Goal: Task Accomplishment & Management: Manage account settings

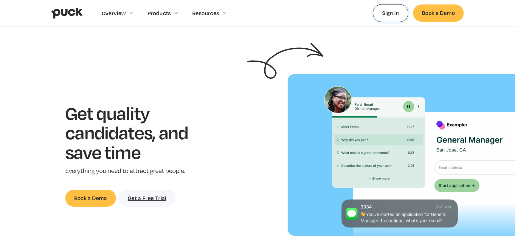
click at [386, 13] on link "Sign In" at bounding box center [390, 13] width 35 height 18
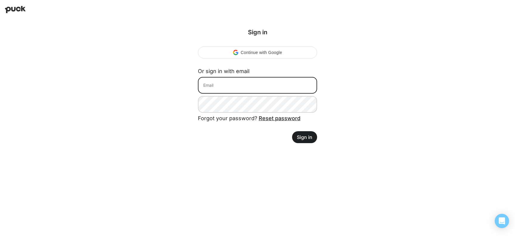
click at [277, 81] on input at bounding box center [257, 85] width 119 height 17
type input "matt.eyre@avalara.com"
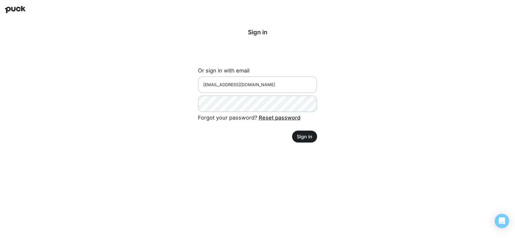
click at [300, 138] on button "Sign in" at bounding box center [304, 137] width 25 height 12
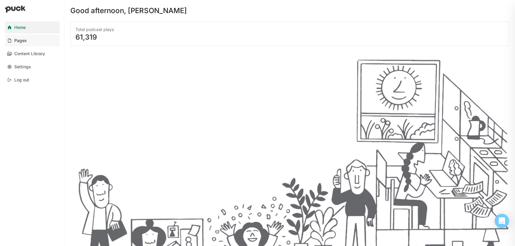
click at [24, 40] on div "Pages" at bounding box center [20, 40] width 13 height 5
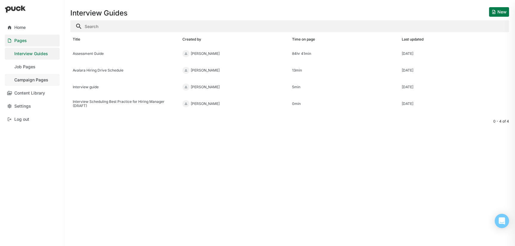
click at [36, 81] on div "Campaign Pages" at bounding box center [31, 80] width 34 height 5
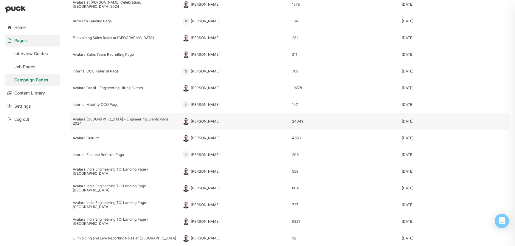
scroll to position [218, 0]
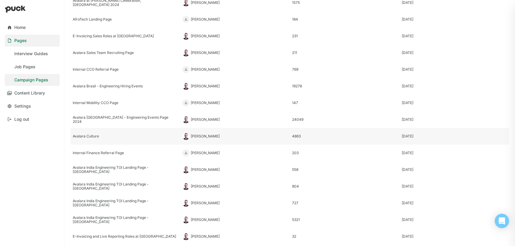
click at [121, 135] on div "Avalara Culture" at bounding box center [125, 136] width 105 height 4
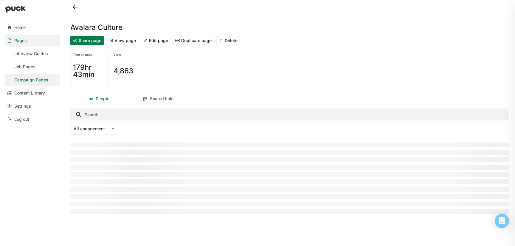
click at [153, 44] on button "Edit page" at bounding box center [156, 41] width 30 height 10
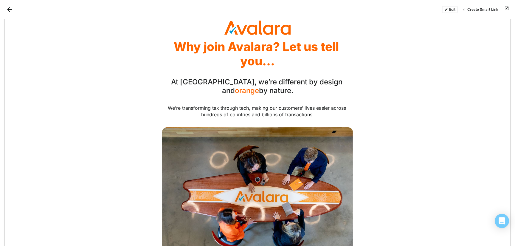
scroll to position [29, 0]
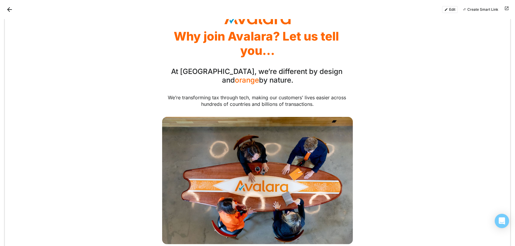
click at [452, 11] on button "Edit" at bounding box center [450, 9] width 16 height 7
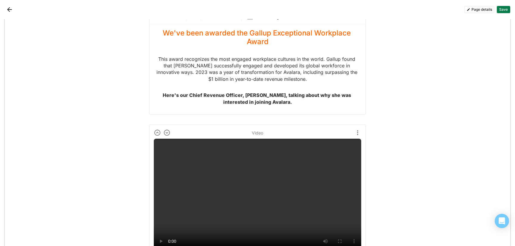
scroll to position [1106, 0]
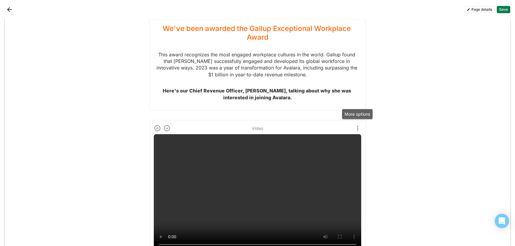
click at [357, 125] on img "More options" at bounding box center [357, 128] width 7 height 7
click at [349, 134] on div "Delete" at bounding box center [344, 133] width 13 height 5
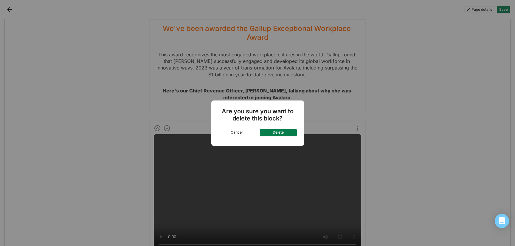
click at [288, 131] on button "Delete" at bounding box center [278, 132] width 37 height 7
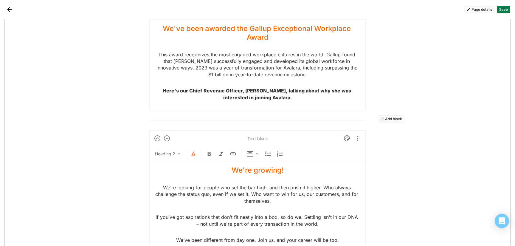
drag, startPoint x: 294, startPoint y: 74, endPoint x: 156, endPoint y: 68, distance: 138.2
click at [156, 87] on p "Here's our Chief Revenue Officer, [PERSON_NAME], talking about why she was inte…" at bounding box center [258, 93] width 208 height 13
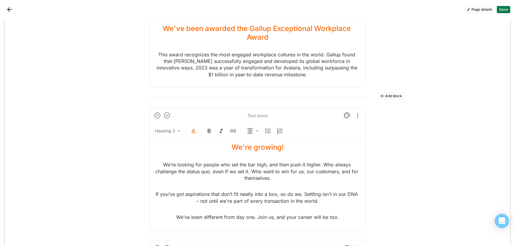
click at [502, 9] on button "Save" at bounding box center [503, 9] width 13 height 7
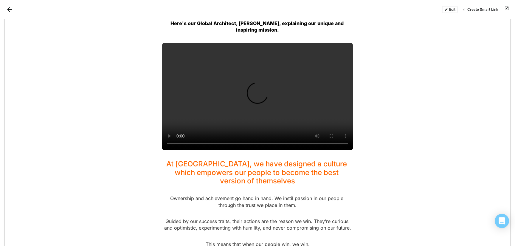
scroll to position [0, 0]
